Goal: Task Accomplishment & Management: Manage account settings

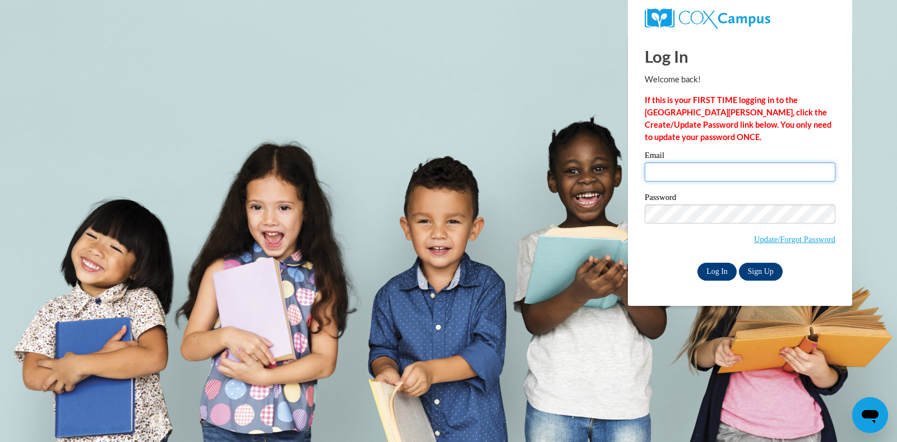
type input "[EMAIL_ADDRESS][DOMAIN_NAME]"
click at [705, 270] on input "Log In" at bounding box center [716, 272] width 39 height 18
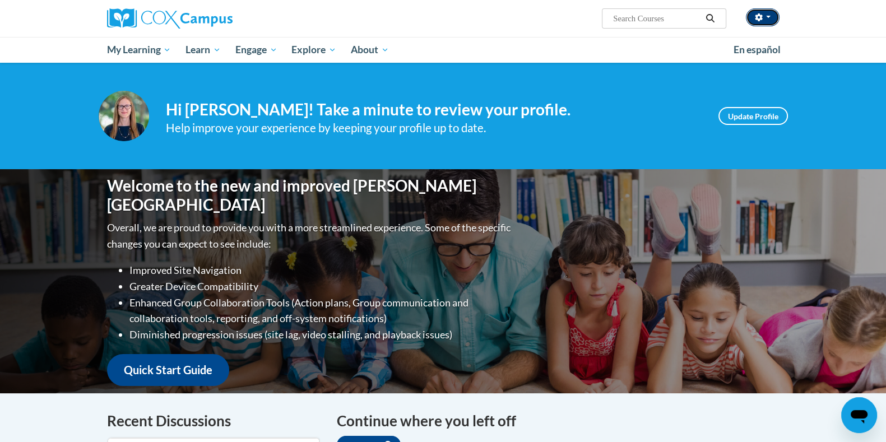
click at [768, 15] on button "button" at bounding box center [763, 17] width 34 height 18
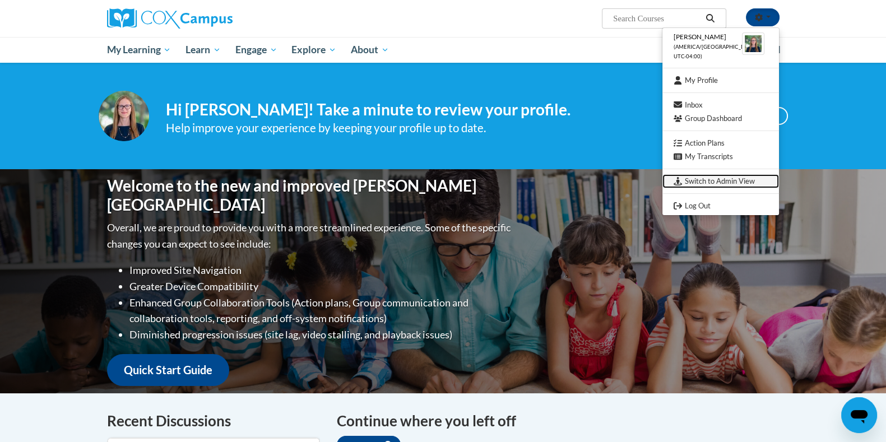
click at [688, 178] on link "Switch to Admin View" at bounding box center [720, 181] width 117 height 14
